Goal: Understand process/instructions: Learn how to perform a task or action

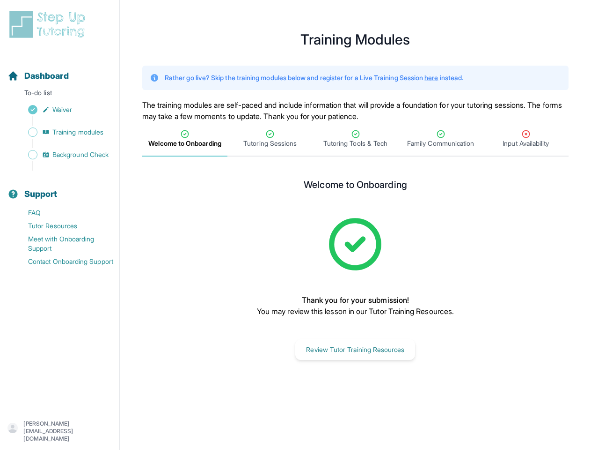
click at [295, 225] on div "Welcome to Onboarding Thank you for your submission! You may review this lesson…" at bounding box center [356, 269] width 315 height 181
click at [59, 188] on div "Support" at bounding box center [60, 194] width 112 height 21
click at [57, 431] on p "[PERSON_NAME][EMAIL_ADDRESS][DOMAIN_NAME]" at bounding box center [67, 431] width 88 height 22
click at [185, 139] on span "Welcome to Onboarding" at bounding box center [184, 143] width 73 height 9
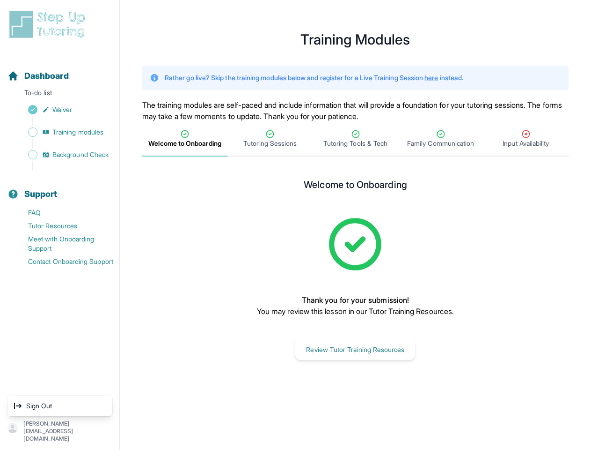
click at [270, 139] on span "Tutoring Sessions" at bounding box center [269, 143] width 53 height 9
click at [355, 139] on span "Tutoring Tools & Tech" at bounding box center [356, 143] width 64 height 9
click at [441, 139] on span "Family Communication" at bounding box center [440, 143] width 67 height 9
click at [526, 139] on span "Input Availability" at bounding box center [526, 143] width 46 height 9
